Goal: Information Seeking & Learning: Learn about a topic

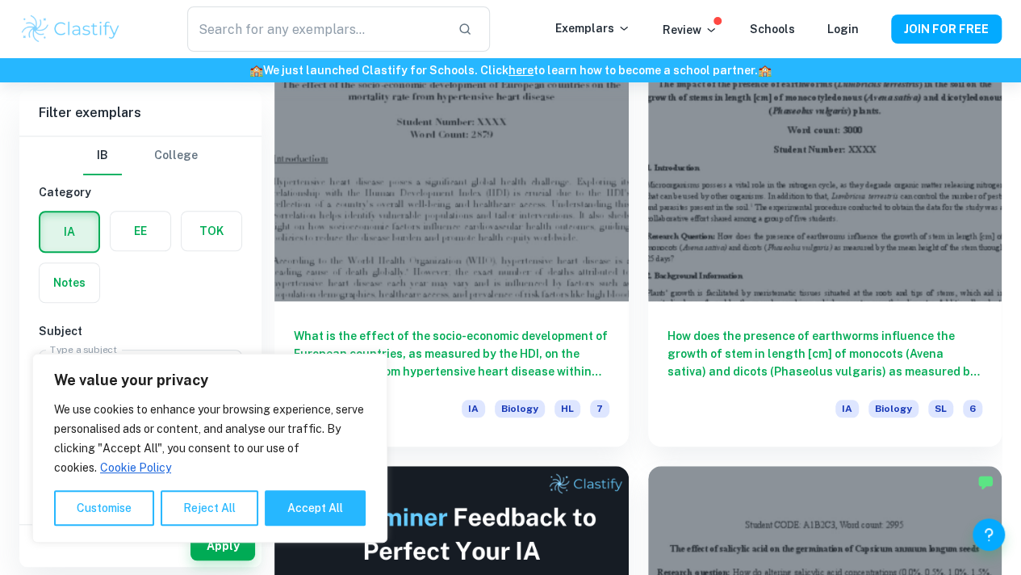
scroll to position [467, 0]
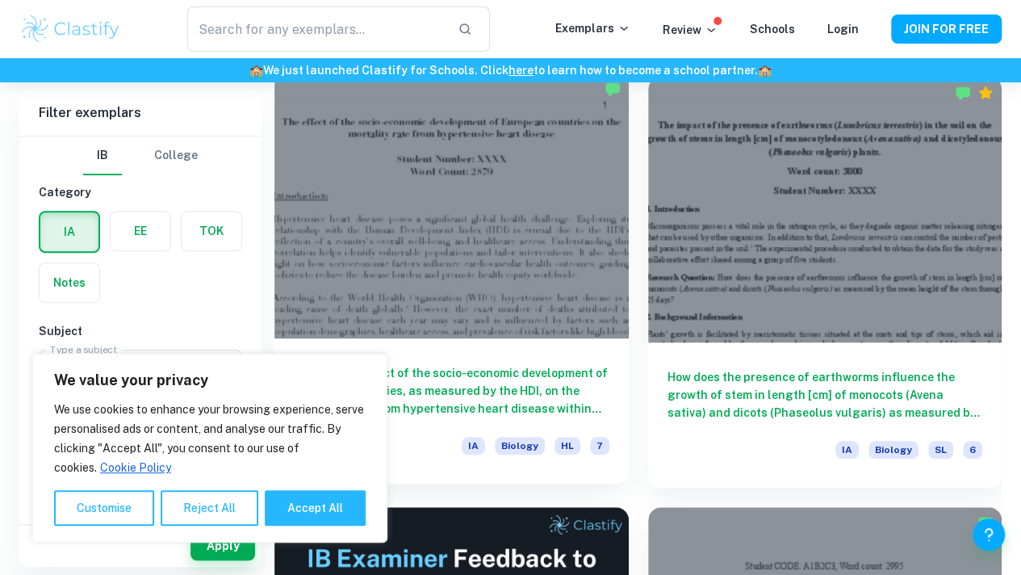
click at [441, 212] on div at bounding box center [451, 206] width 354 height 266
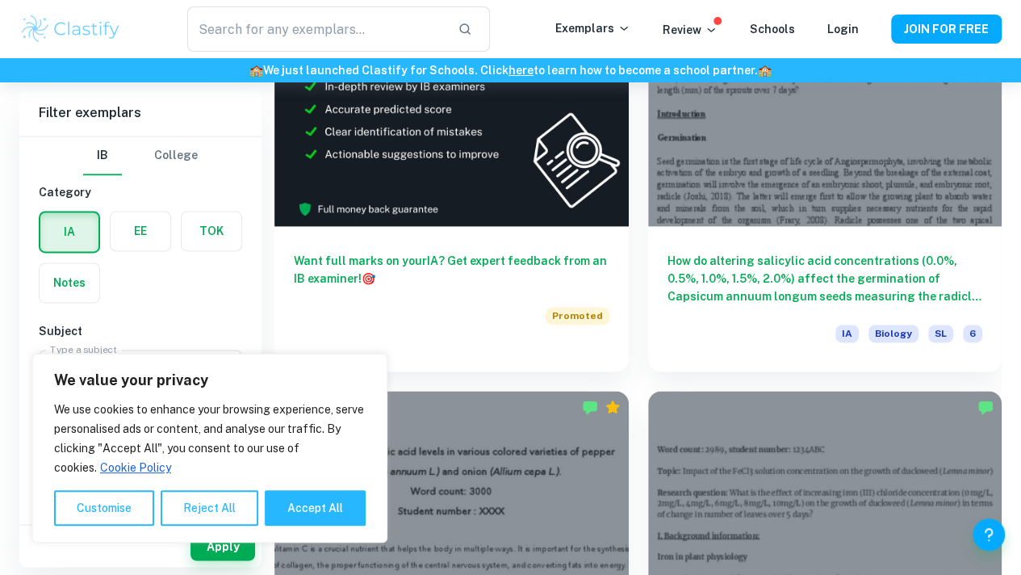
scroll to position [1015, 0]
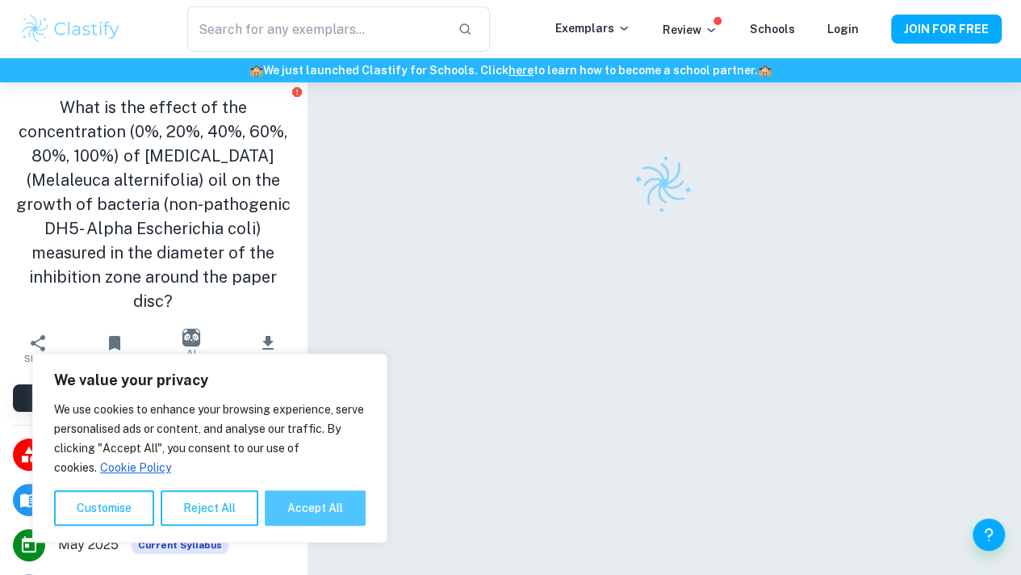
click at [341, 502] on button "Accept All" at bounding box center [315, 508] width 101 height 36
checkbox input "true"
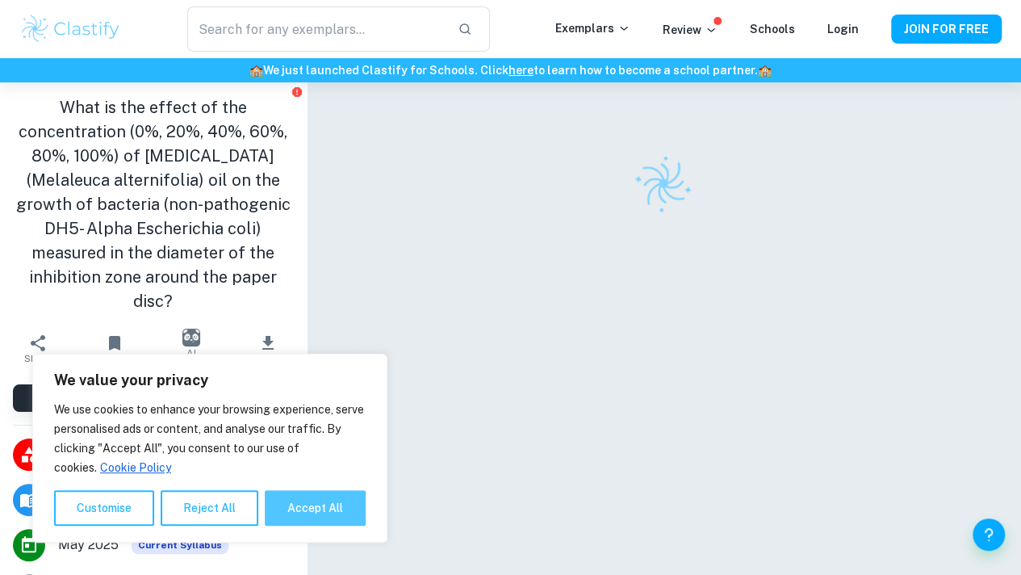
checkbox input "true"
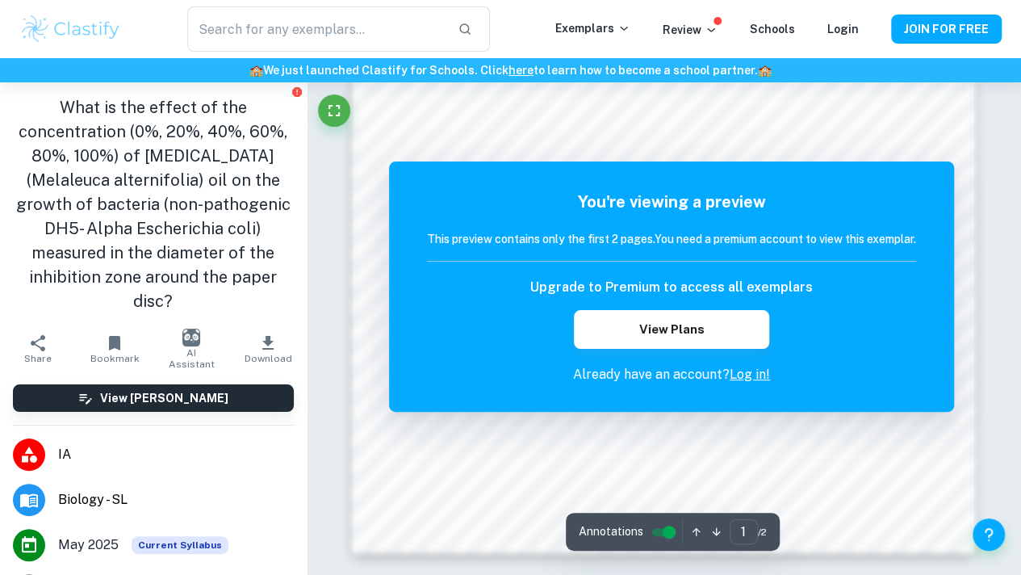
scroll to position [1396, 0]
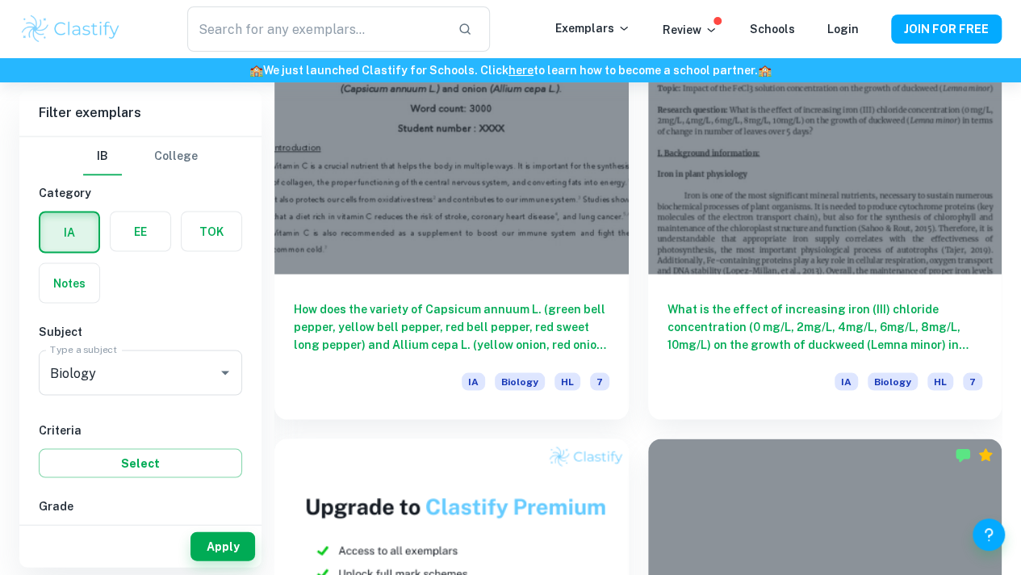
scroll to position [1015, 0]
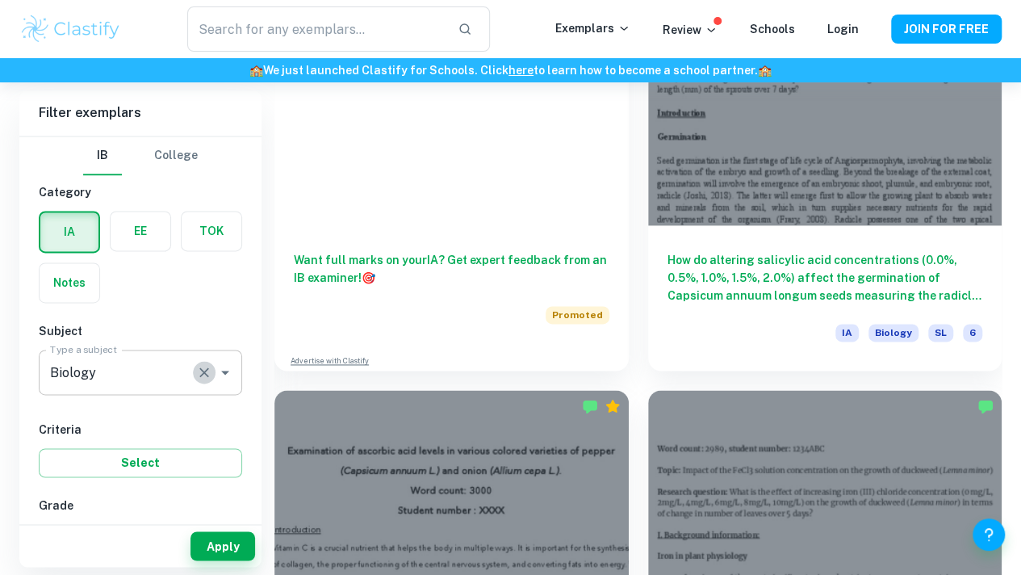
click at [198, 372] on icon "Clear" at bounding box center [204, 372] width 16 height 16
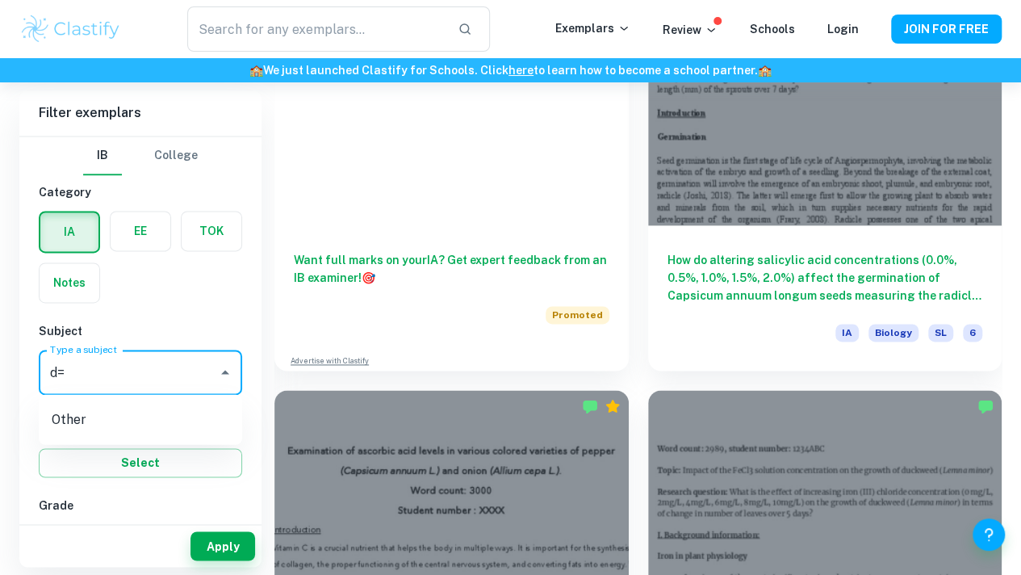
type input "d"
type input "Chemistry"
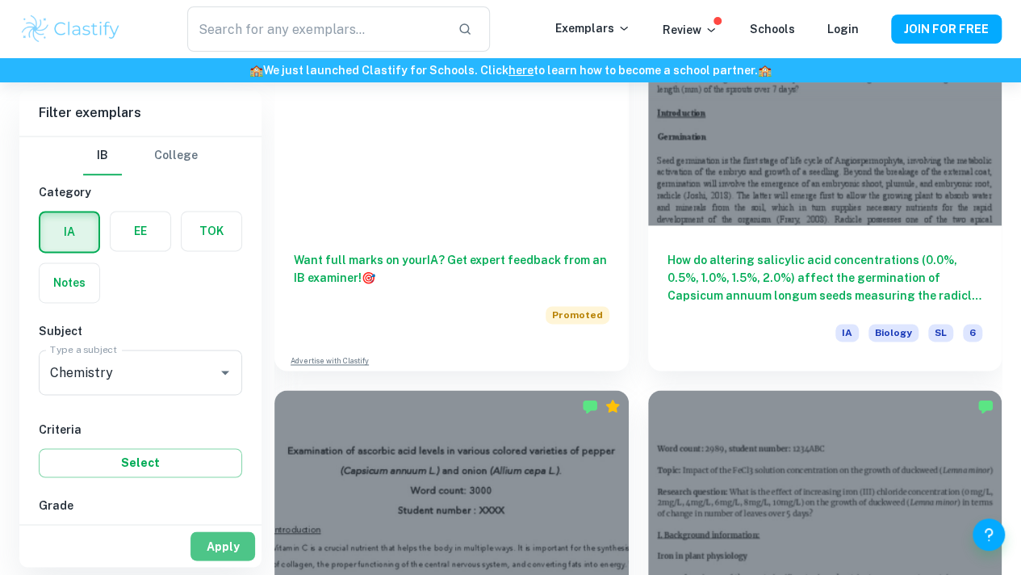
click at [223, 537] on button "Apply" at bounding box center [222, 545] width 65 height 29
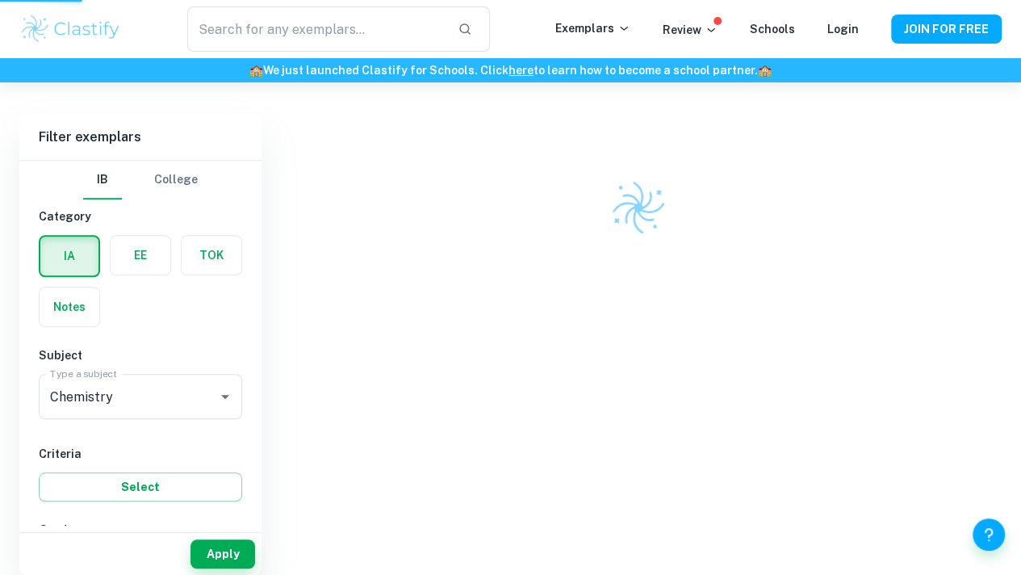
scroll to position [421, 0]
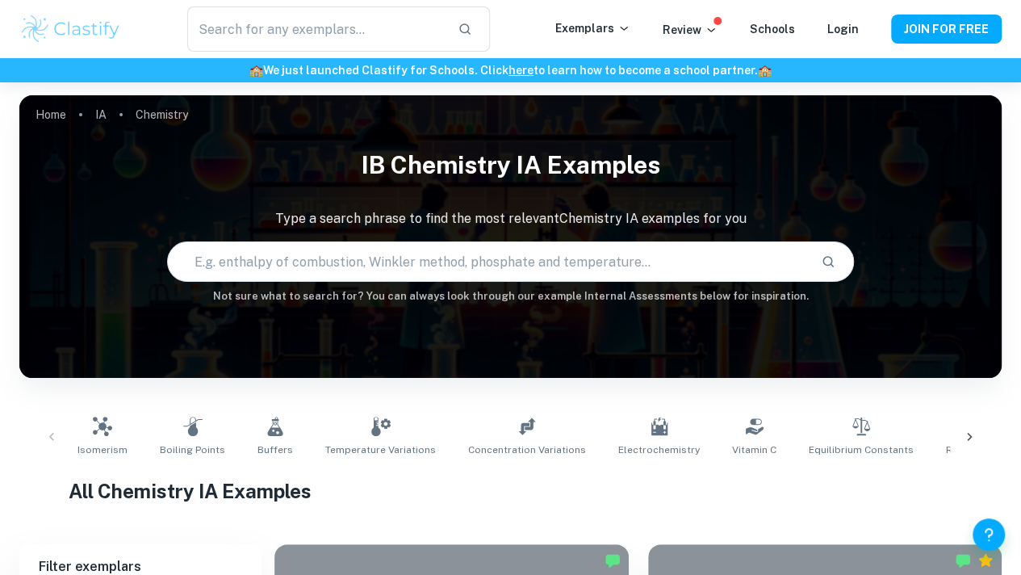
scroll to position [441, 0]
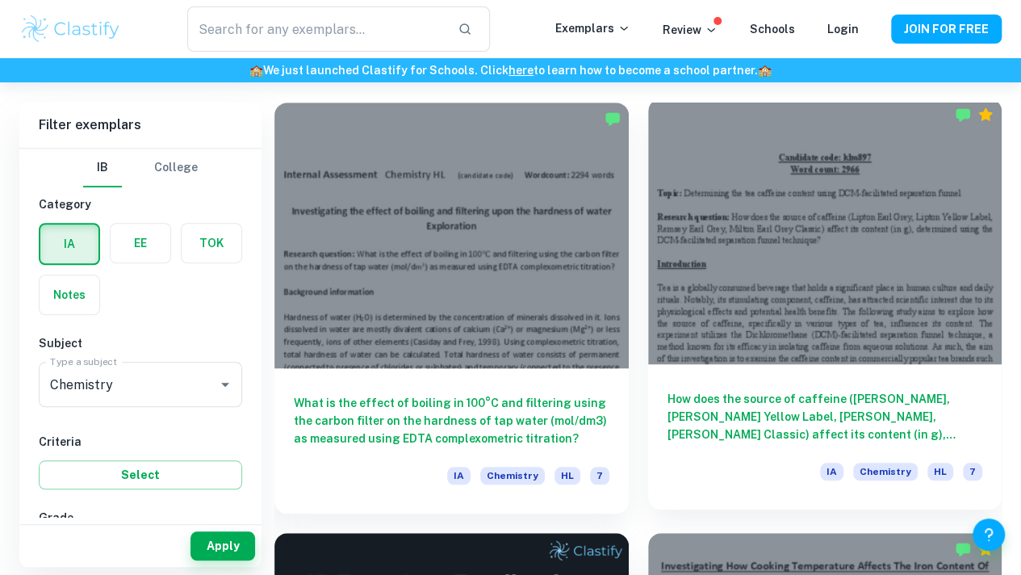
click at [704, 229] on div at bounding box center [825, 231] width 354 height 266
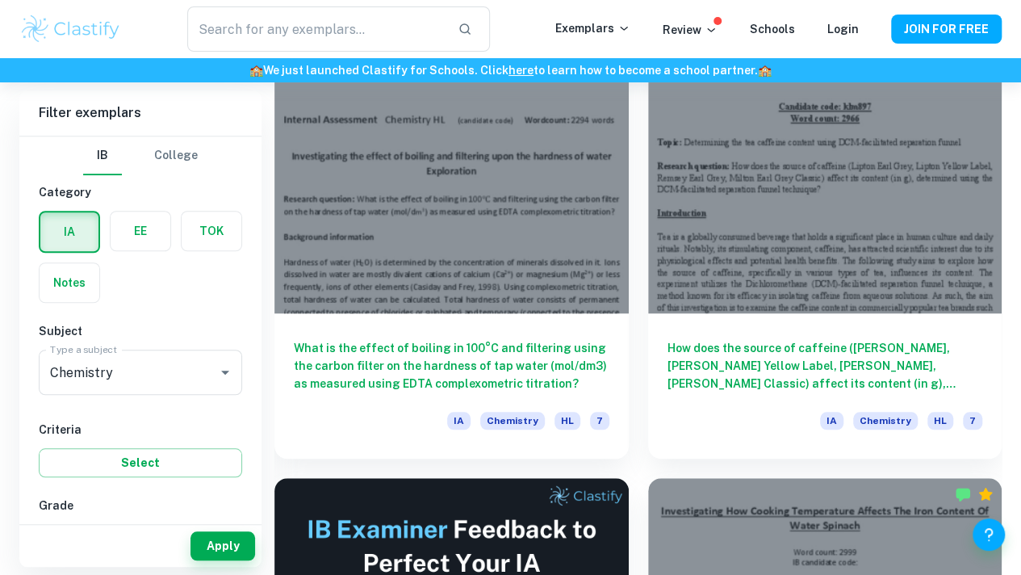
scroll to position [514, 0]
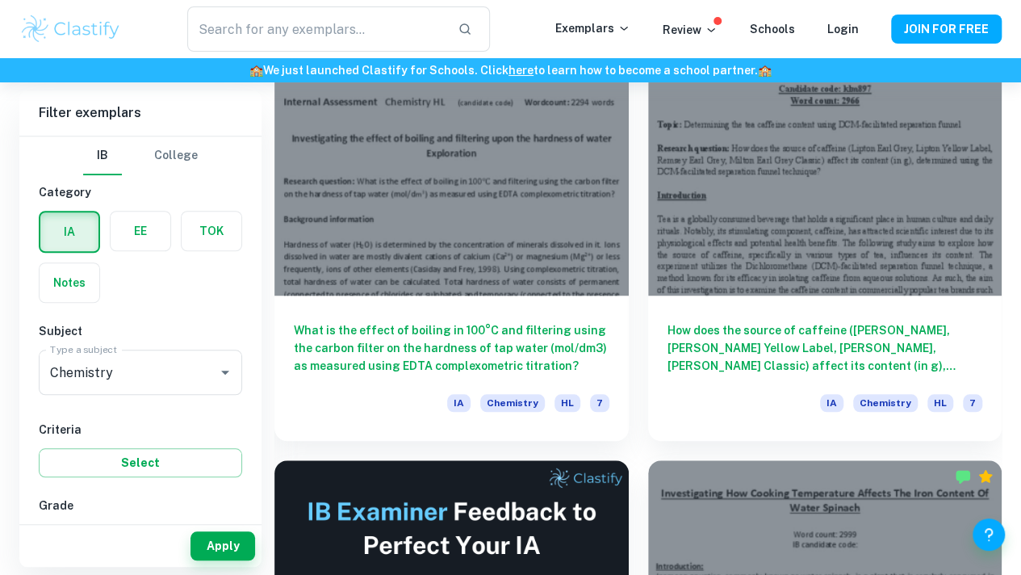
type input "Biology"
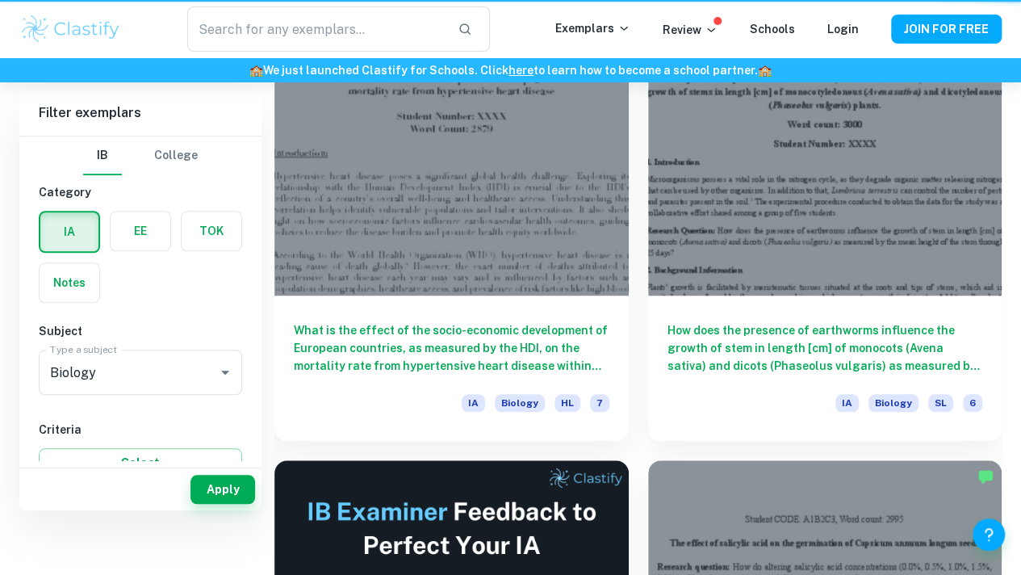
scroll to position [397, 0]
